Goal: Task Accomplishment & Management: Manage account settings

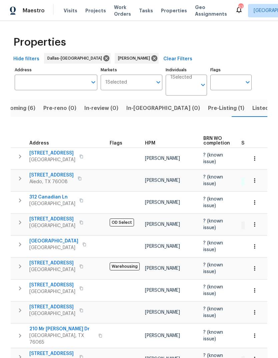
click at [252, 108] on span "Listed (24)" at bounding box center [266, 108] width 29 height 9
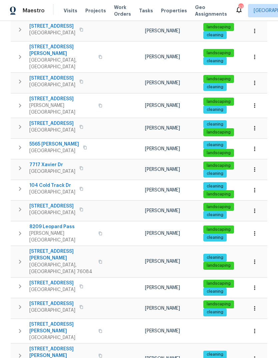
scroll to position [25, 0]
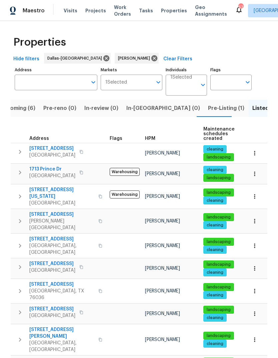
scroll to position [0, 0]
click at [24, 104] on span "Upcoming (6)" at bounding box center [17, 108] width 36 height 9
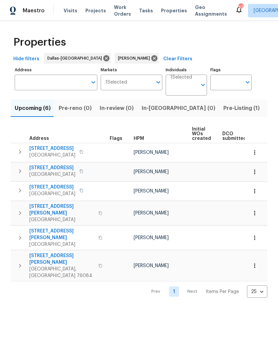
click at [223, 108] on span "Pre-Listing (1)" at bounding box center [241, 108] width 36 height 9
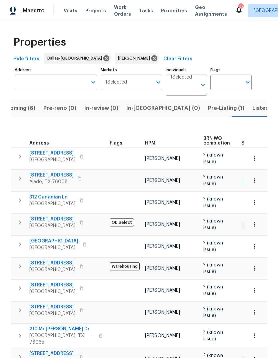
click at [28, 108] on span "Upcoming (6)" at bounding box center [17, 108] width 36 height 9
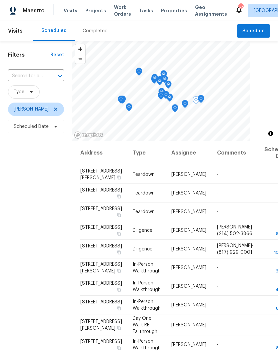
click at [0, 0] on icon at bounding box center [0, 0] width 0 height 0
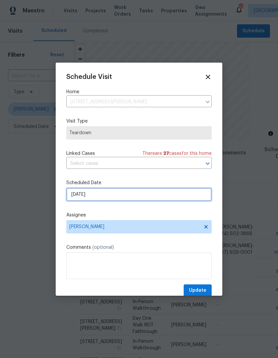
click at [119, 196] on input "[DATE]" at bounding box center [138, 194] width 145 height 13
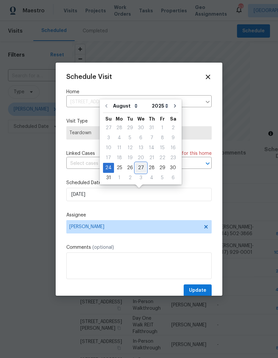
click at [139, 168] on div "27" at bounding box center [140, 167] width 11 height 9
type input "[DATE]"
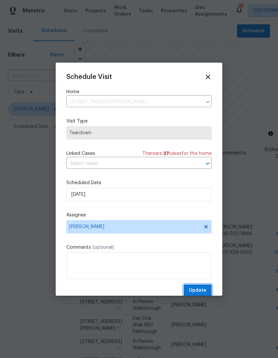
click at [199, 295] on span "Update" at bounding box center [197, 291] width 17 height 8
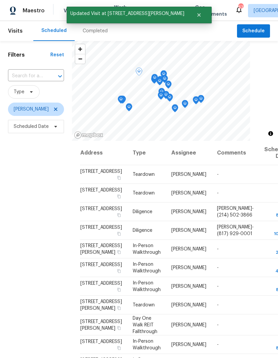
click at [0, 0] on icon at bounding box center [0, 0] width 0 height 0
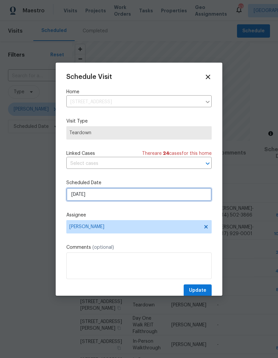
click at [110, 199] on input "[DATE]" at bounding box center [138, 194] width 145 height 13
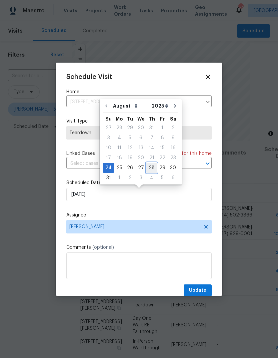
click at [152, 167] on div "28" at bounding box center [151, 167] width 11 height 9
type input "[DATE]"
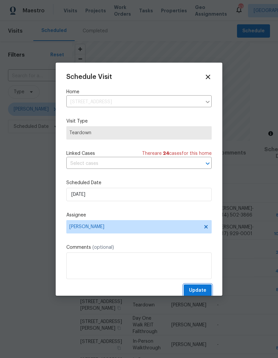
click at [197, 292] on span "Update" at bounding box center [197, 291] width 17 height 8
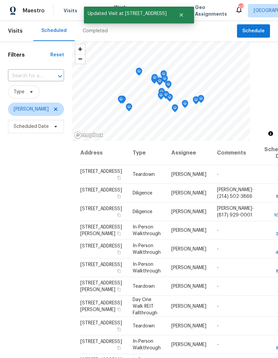
click at [0, 0] on icon at bounding box center [0, 0] width 0 height 0
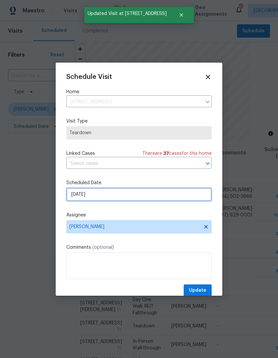
click at [118, 196] on input "[DATE]" at bounding box center [138, 194] width 145 height 13
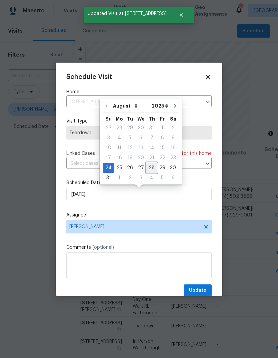
click at [151, 167] on div "28" at bounding box center [151, 167] width 11 height 9
type input "[DATE]"
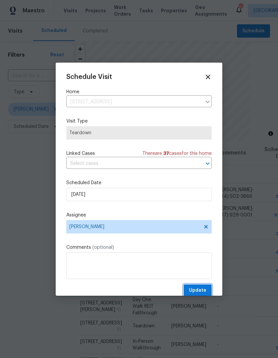
click at [203, 290] on span "Update" at bounding box center [197, 291] width 17 height 8
